Goal: Information Seeking & Learning: Learn about a topic

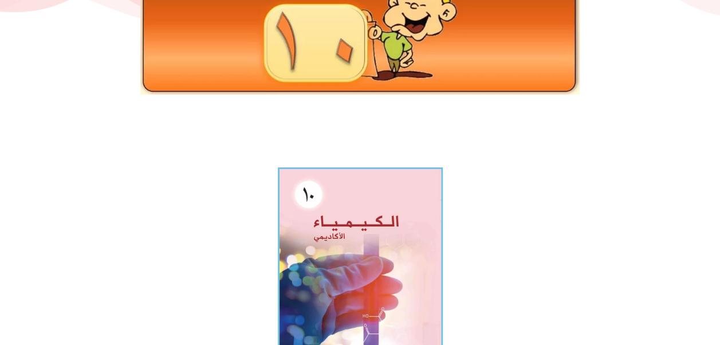
scroll to position [286, 0]
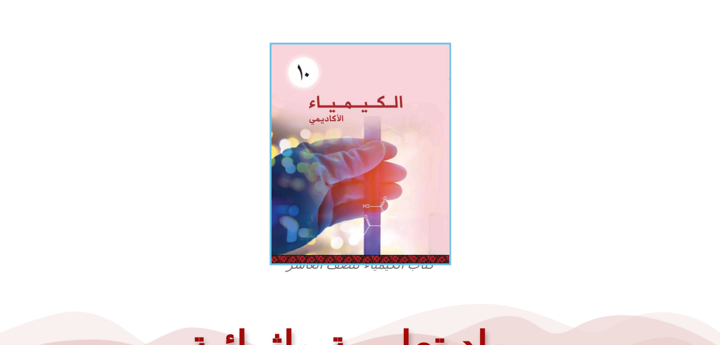
click at [393, 212] on img at bounding box center [360, 153] width 182 height 223
click at [432, 156] on img at bounding box center [360, 153] width 182 height 223
